Goal: Task Accomplishment & Management: Manage account settings

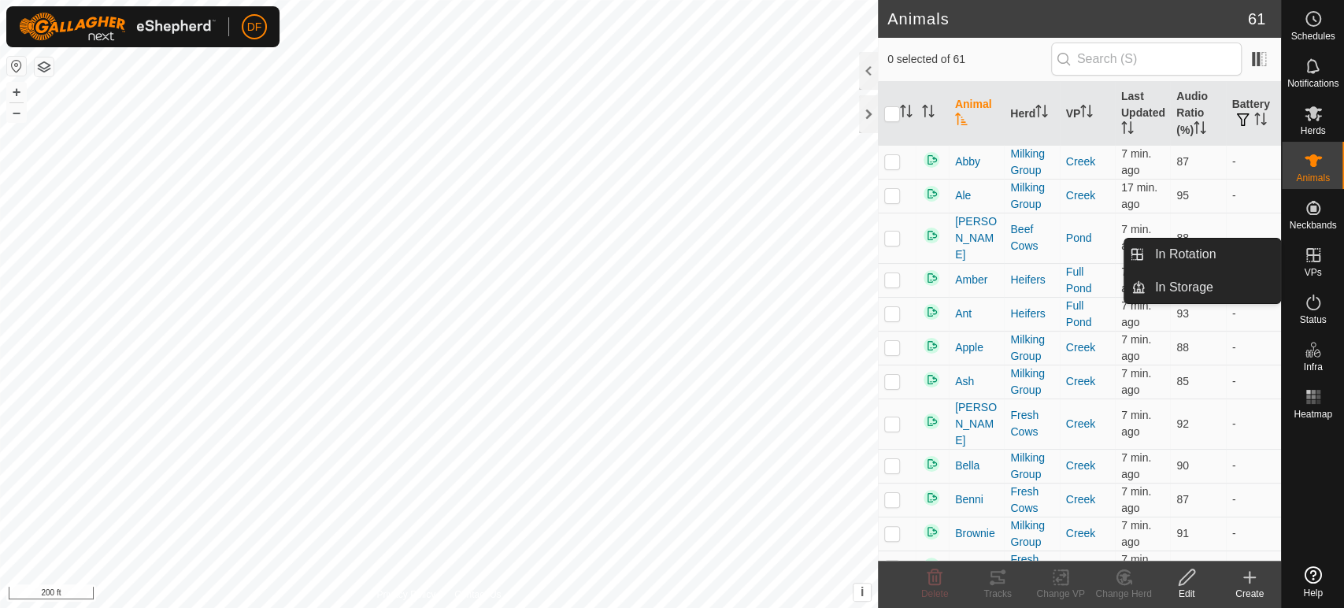
click at [1307, 272] on span "VPs" at bounding box center [1311, 272] width 17 height 9
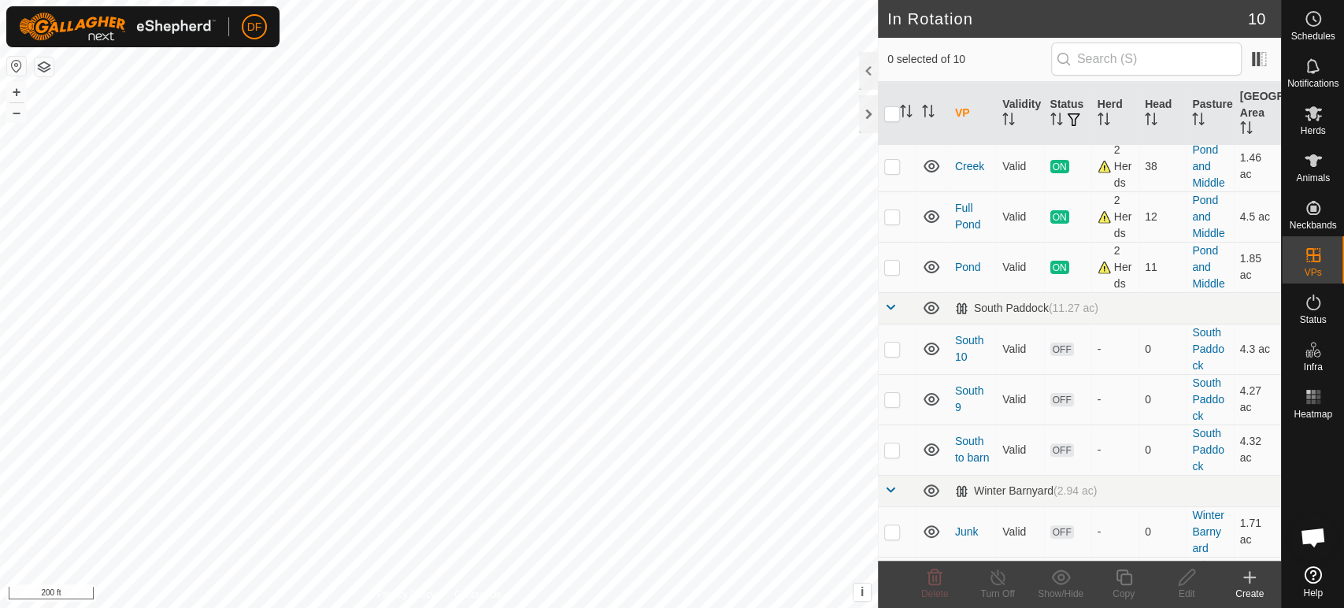
scroll to position [195, 0]
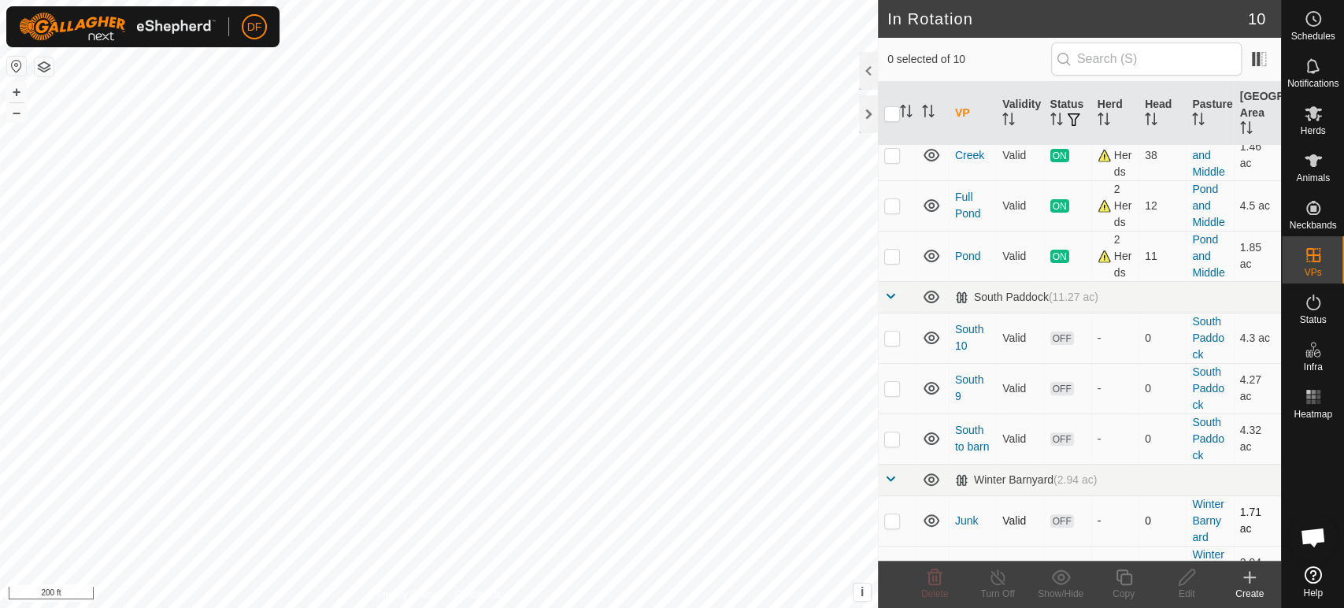
click at [893, 514] on p-checkbox at bounding box center [892, 520] width 16 height 13
checkbox input "true"
click at [889, 564] on p-checkbox at bounding box center [892, 570] width 16 height 13
checkbox input "true"
click at [933, 578] on icon at bounding box center [934, 577] width 15 height 16
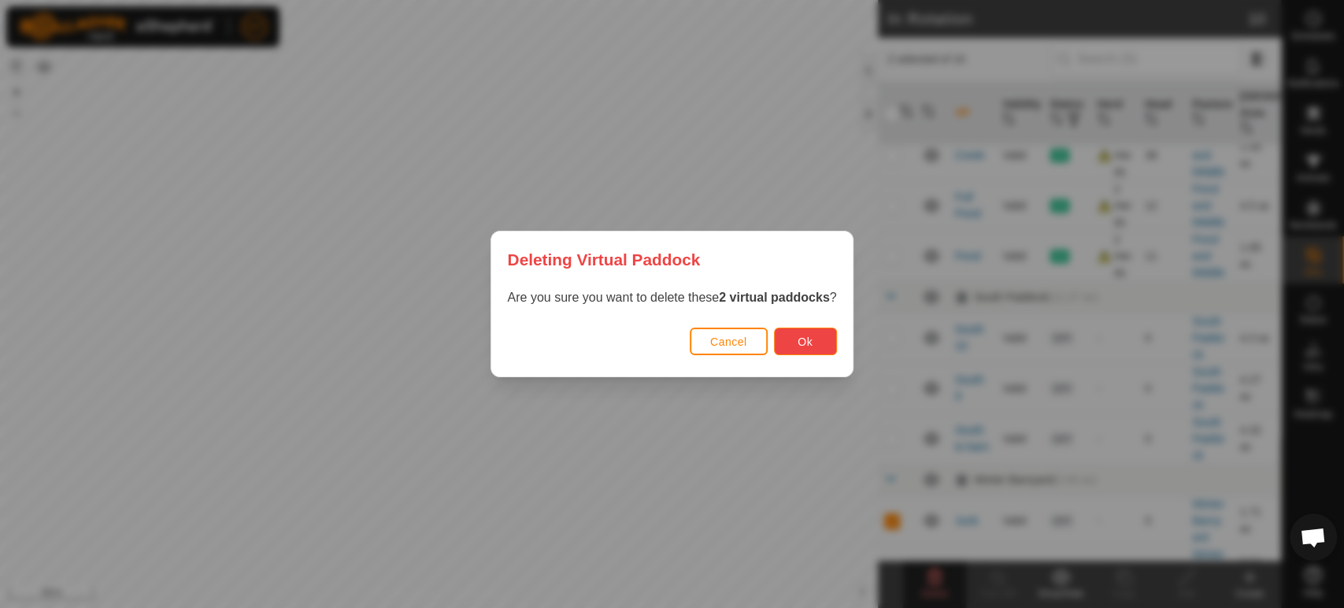
click at [813, 347] on button "Ok" at bounding box center [805, 341] width 63 height 28
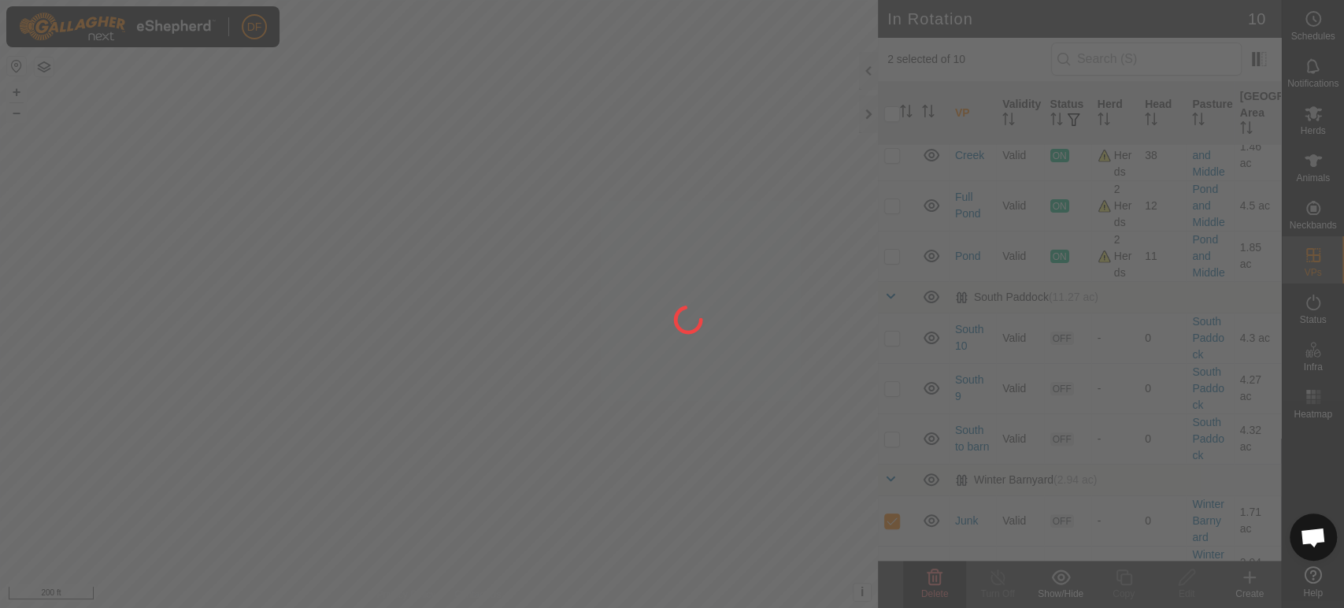
checkbox input "false"
click at [517, 231] on div "DF Schedules Notifications Herds Animals Neckbands VPs Status Infra Heatmap Hel…" at bounding box center [672, 304] width 1344 height 608
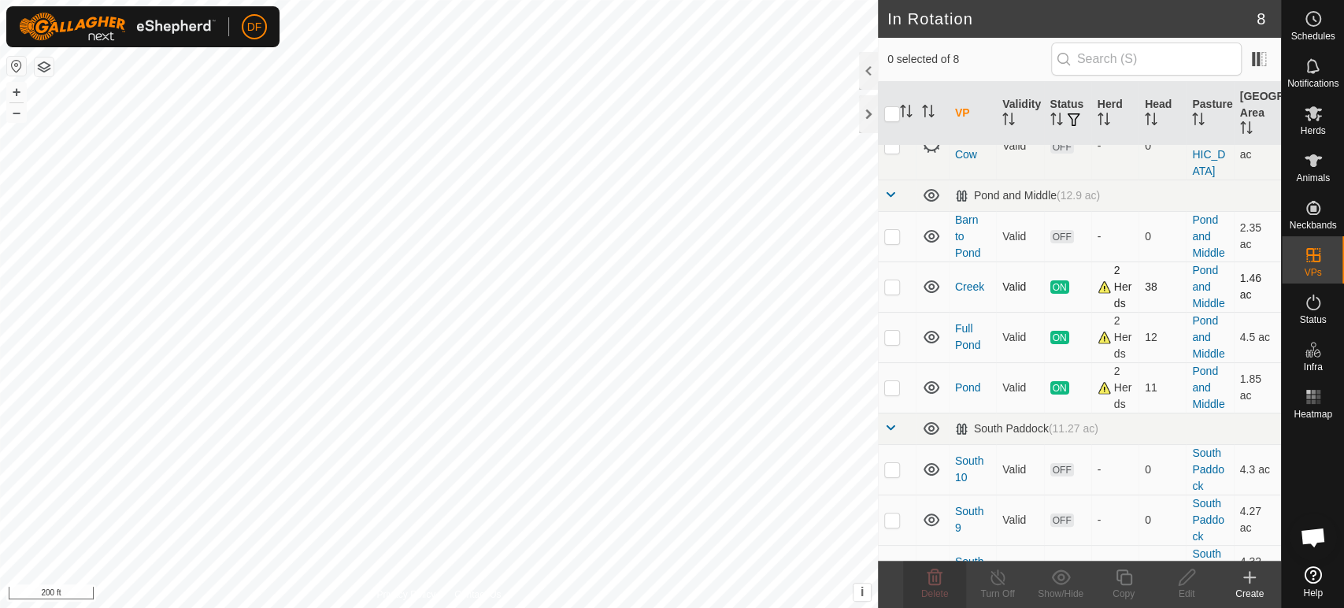
click at [889, 280] on p-checkbox at bounding box center [892, 286] width 16 height 13
checkbox input "true"
click at [1116, 581] on icon at bounding box center [1124, 576] width 20 height 19
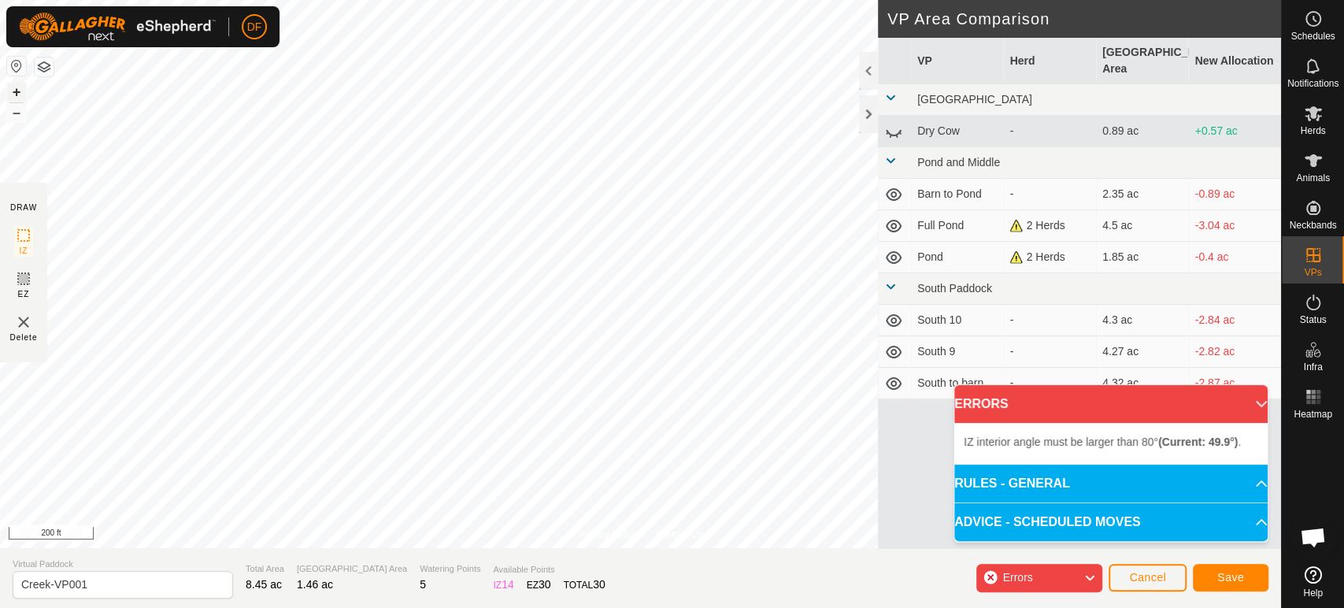
click at [11, 94] on button "+" at bounding box center [16, 92] width 19 height 19
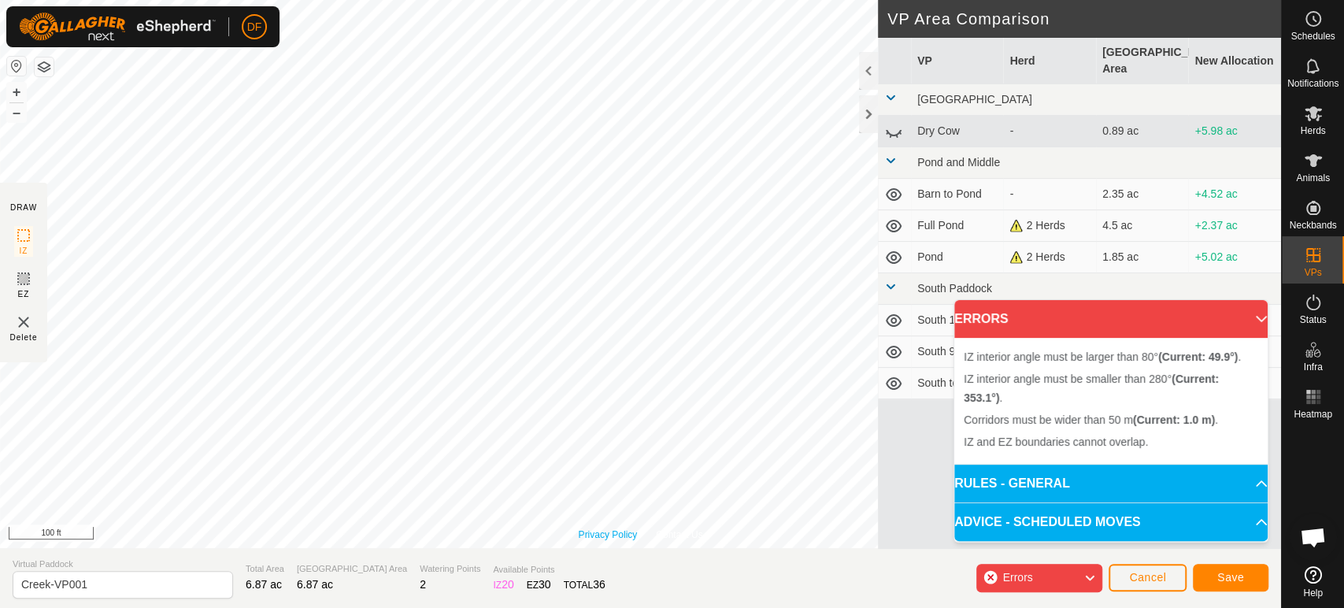
click at [594, 538] on link "Privacy Policy" at bounding box center [607, 534] width 59 height 14
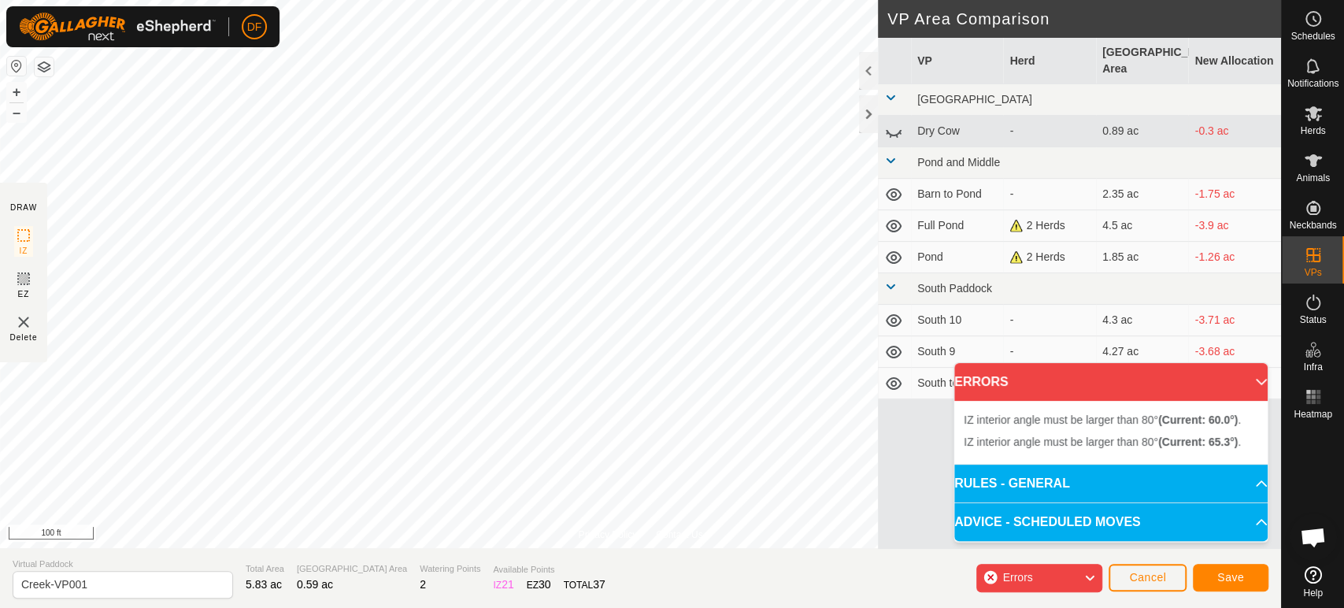
click at [386, 597] on div "Privacy Policy Contact Us Type: Inclusion Zone undefined Animal + – ⇧ i This ap…" at bounding box center [640, 304] width 1281 height 608
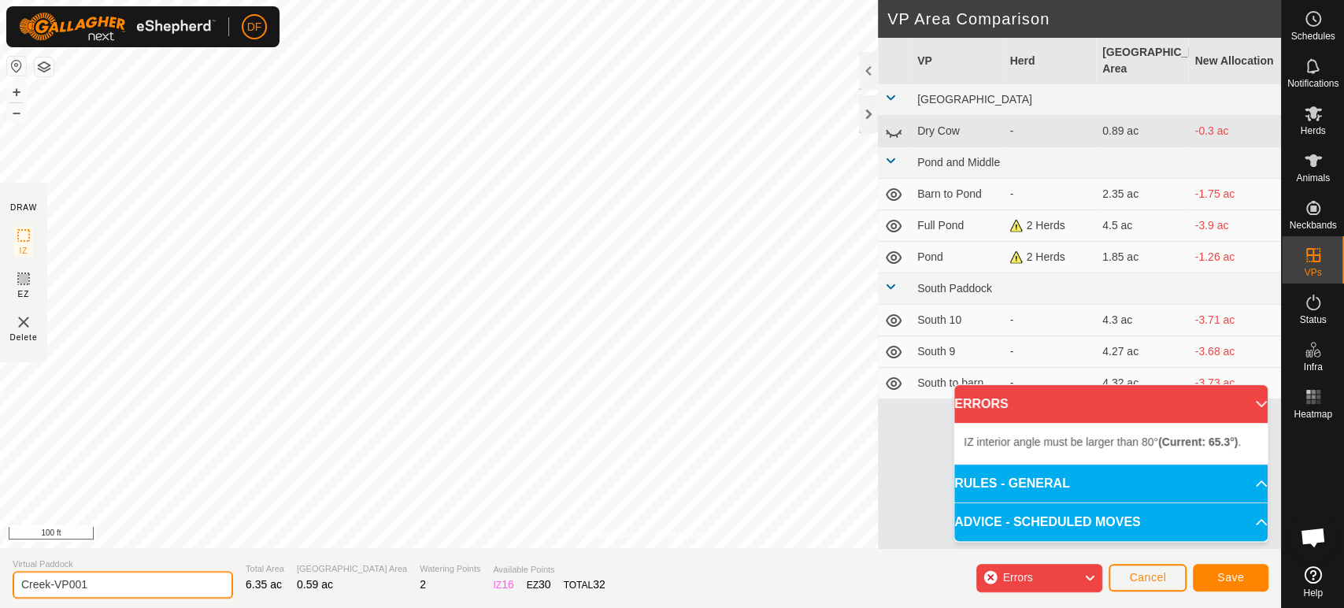
drag, startPoint x: 87, startPoint y: 580, endPoint x: 6, endPoint y: 586, distance: 81.3
click at [6, 586] on section "Virtual Paddock Creek-VP001 Total Area 6.35 ac Grazing Area 0.59 ac Watering Po…" at bounding box center [640, 578] width 1281 height 60
type input "Night [DATE]"
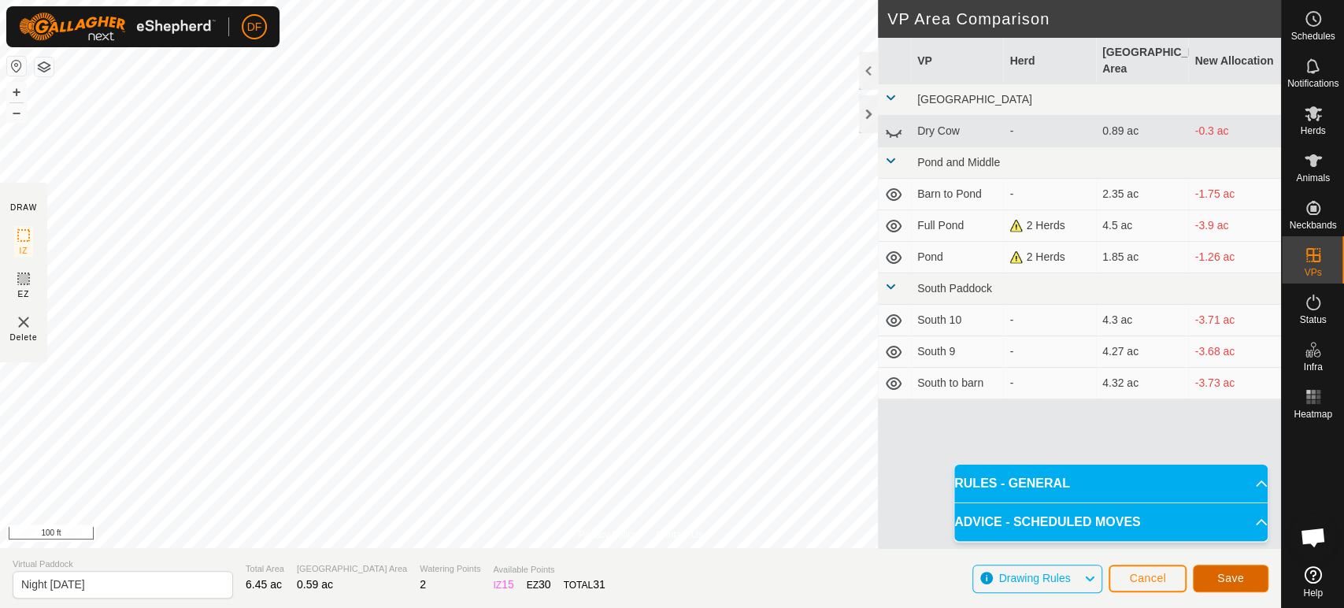
click at [1238, 571] on span "Save" at bounding box center [1230, 577] width 27 height 13
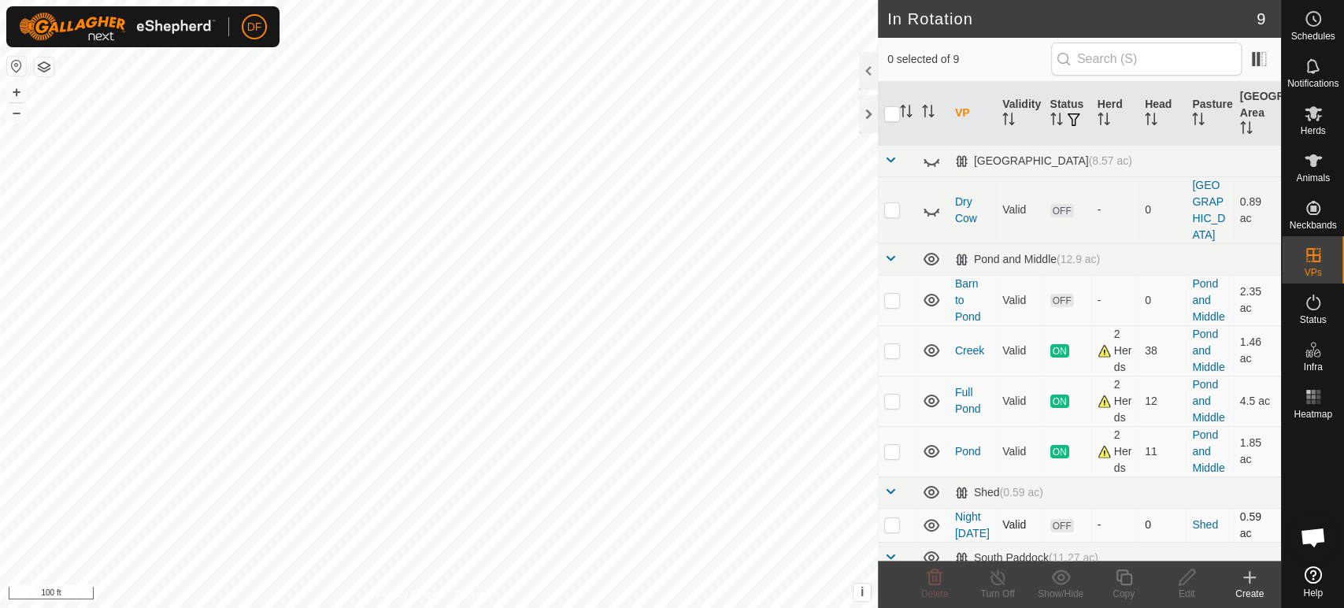
click at [886, 518] on p-checkbox at bounding box center [892, 524] width 16 height 13
checkbox input "true"
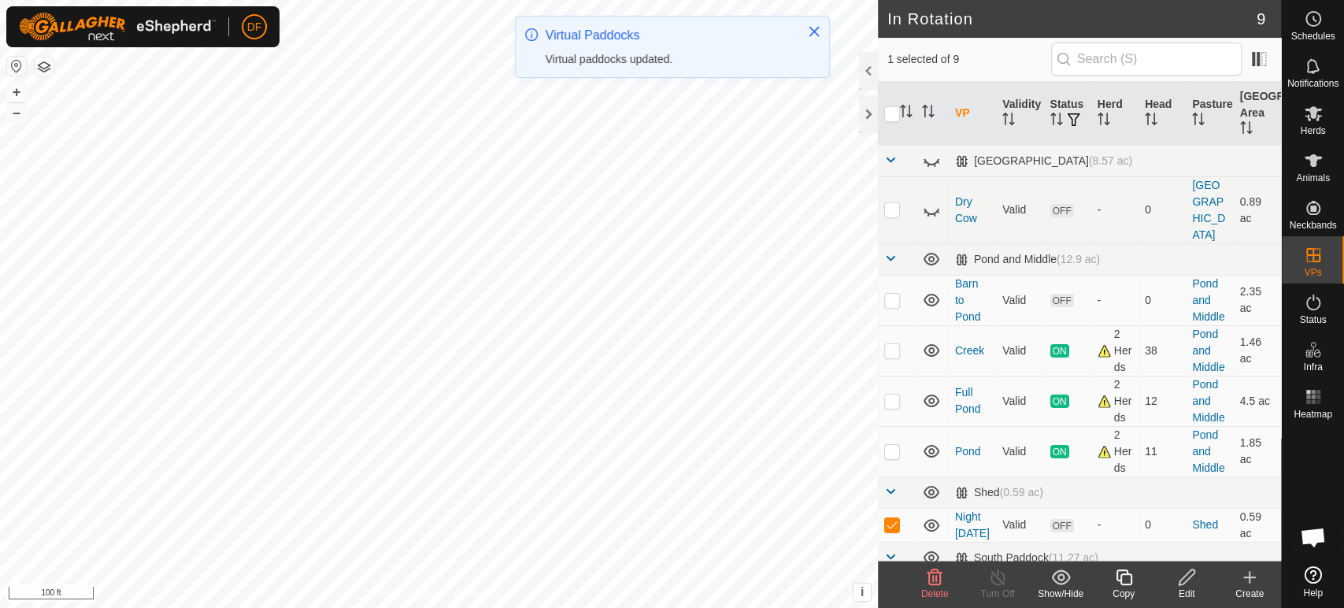
click at [1132, 585] on icon at bounding box center [1124, 576] width 20 height 19
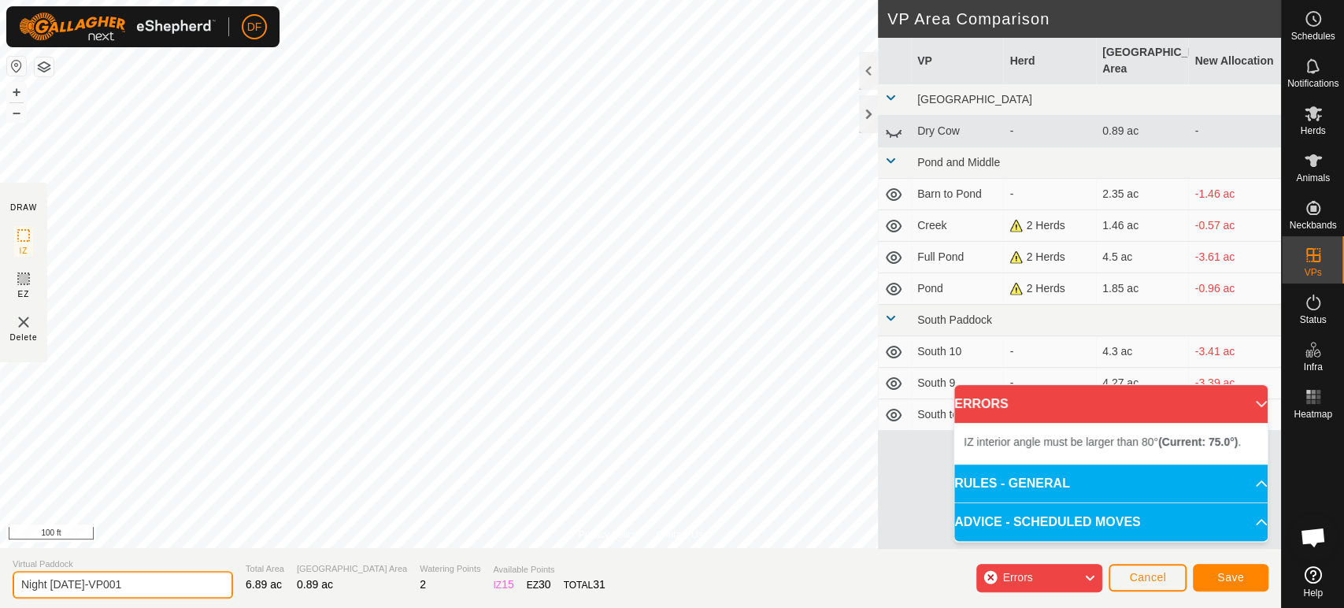
drag, startPoint x: 50, startPoint y: 591, endPoint x: 15, endPoint y: 590, distance: 34.7
click at [15, 590] on input "Night Oct 8-VP001" at bounding box center [123, 585] width 220 height 28
click at [118, 591] on input "Night Oct 8-VP001" at bounding box center [123, 585] width 220 height 28
drag, startPoint x: 118, startPoint y: 591, endPoint x: 0, endPoint y: 586, distance: 118.2
click at [0, 586] on section "Virtual Paddock Night Oct 8-VP001 Total Area 6.89 ac Grazing Area 0.89 ac Water…" at bounding box center [640, 578] width 1281 height 60
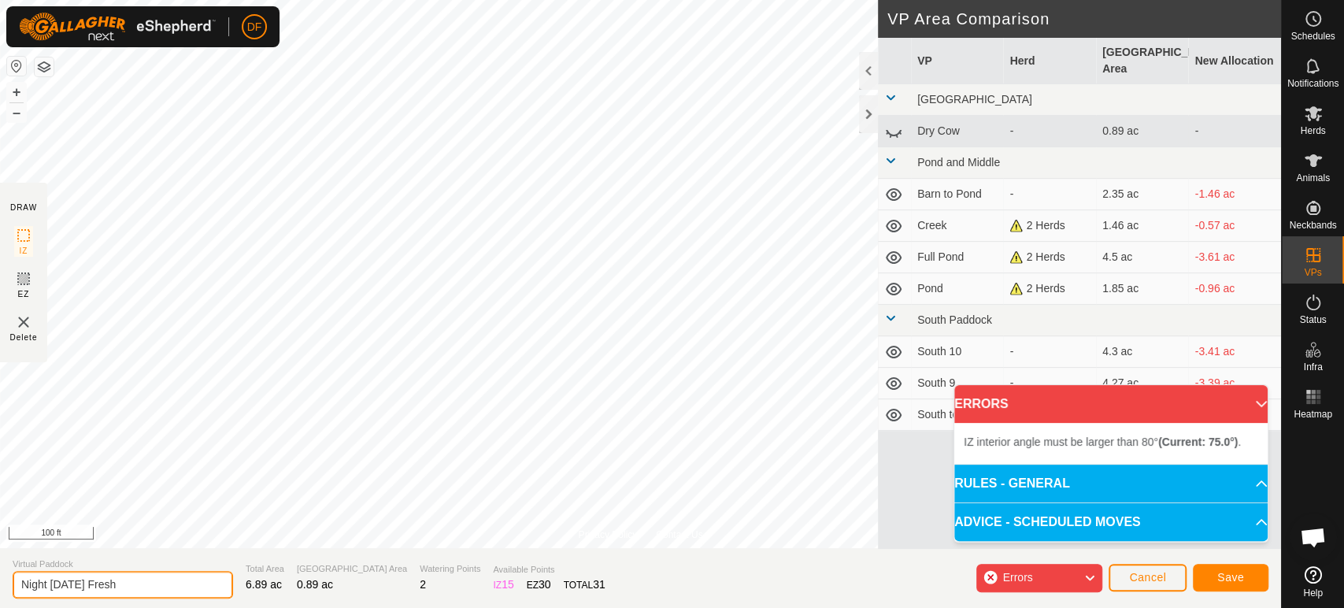
type input "Night [DATE] Fresh"
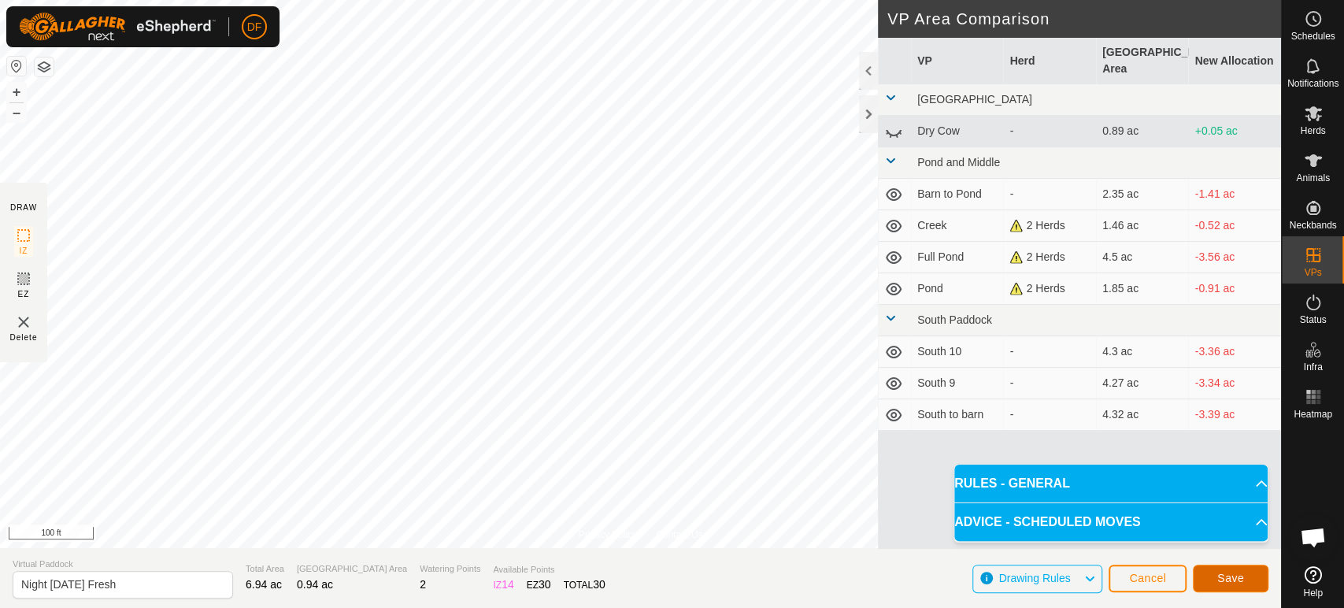
click at [1229, 582] on span "Save" at bounding box center [1230, 577] width 27 height 13
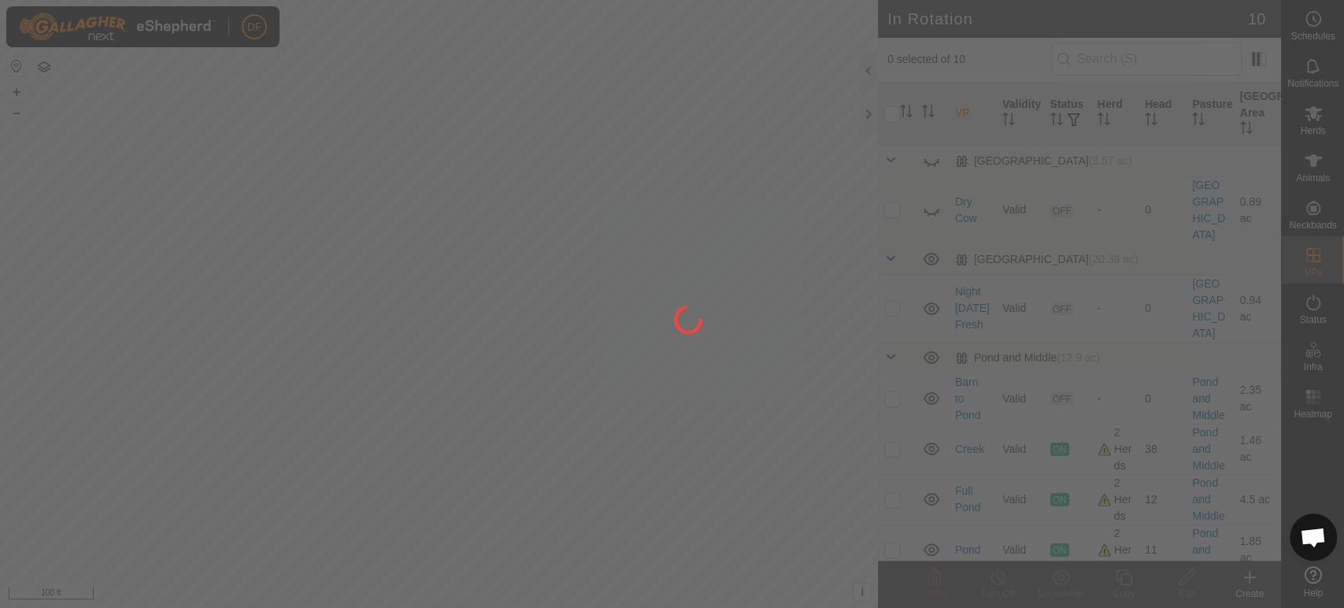
click at [460, 250] on div "DF Schedules Notifications Herds Animals Neckbands VPs Status Infra Heatmap Hel…" at bounding box center [672, 304] width 1344 height 608
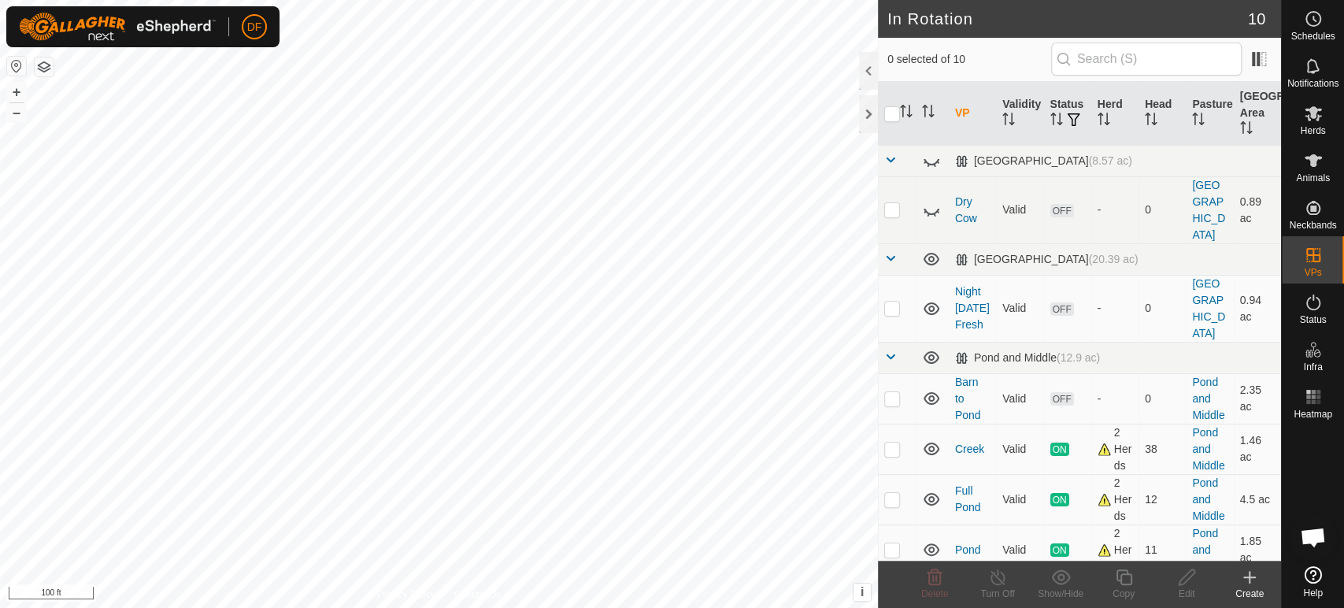
scroll to position [13384, 0]
